Goal: Task Accomplishment & Management: Manage account settings

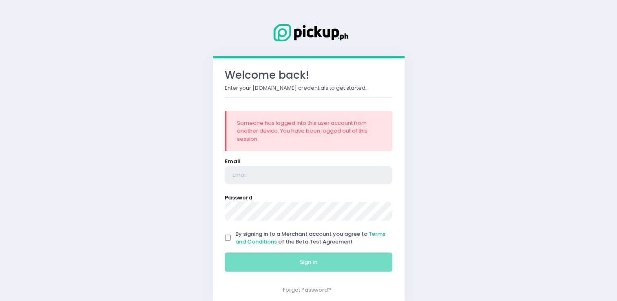
click at [256, 172] on input "email" at bounding box center [309, 175] width 168 height 19
type input "aiyanarenavaldez@gmail.com"
click at [228, 235] on input "By signing in to a Merchant account you agree to Terms and Conditions of the Be…" at bounding box center [227, 237] width 15 height 15
checkbox input "true"
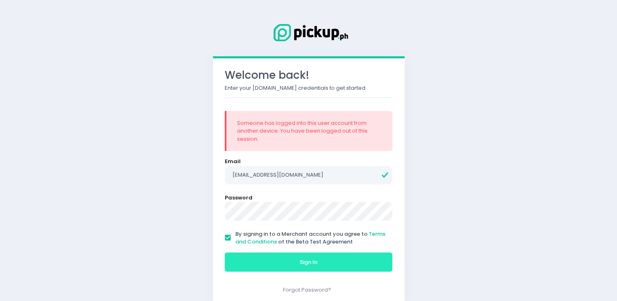
click at [252, 255] on button "Sign In" at bounding box center [309, 262] width 168 height 20
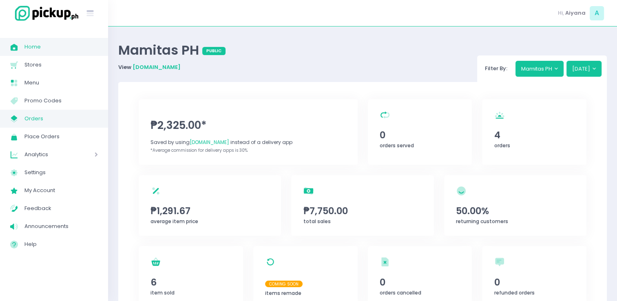
click at [35, 119] on span "Orders" at bounding box center [60, 118] width 73 height 11
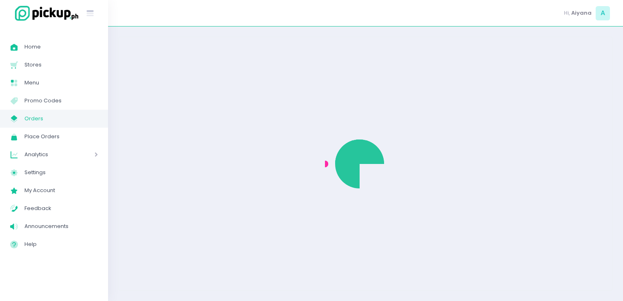
click at [35, 119] on span "Orders" at bounding box center [60, 118] width 73 height 11
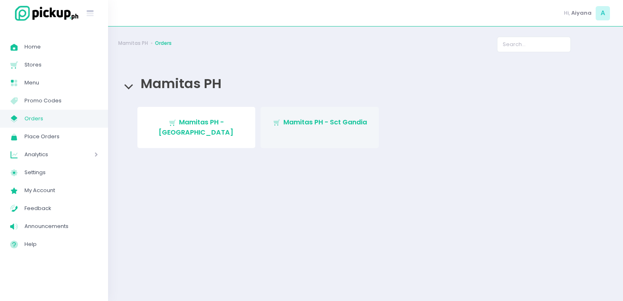
click at [304, 116] on link "Stockholm-icons / Shopping / Cart1 Created with Sketch. Mamitas PH - Sct Gandia" at bounding box center [320, 127] width 118 height 41
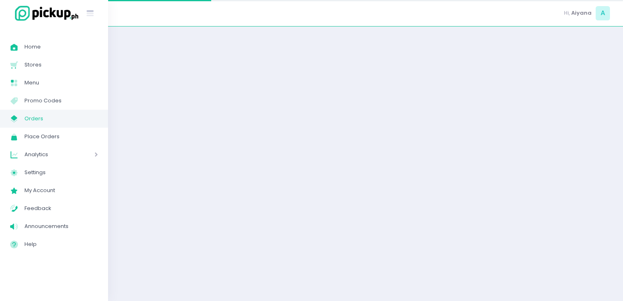
click at [304, 116] on div at bounding box center [365, 164] width 515 height 254
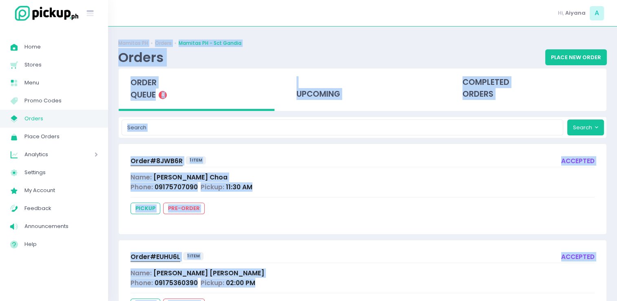
click at [375, 108] on div "upcoming" at bounding box center [363, 90] width 166 height 42
